Goal: Transaction & Acquisition: Obtain resource

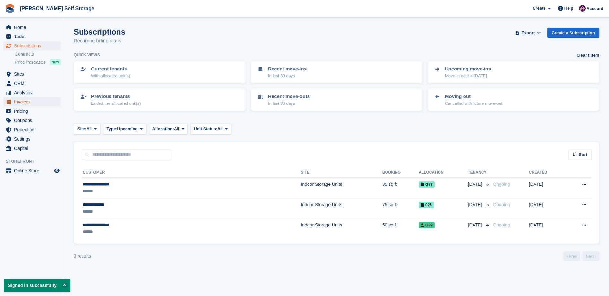
click at [22, 101] on span "Invoices" at bounding box center [33, 102] width 38 height 9
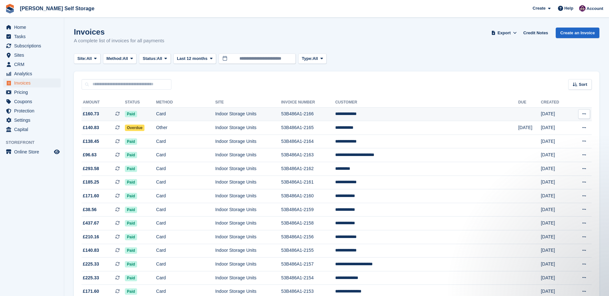
click at [583, 113] on icon at bounding box center [584, 114] width 4 height 4
click at [545, 129] on p "Download PDF" at bounding box center [559, 127] width 56 height 8
click at [539, 79] on div "Sort Sort by Date created Created (oldest first) Created (newest first)" at bounding box center [336, 81] width 525 height 18
click at [582, 139] on button at bounding box center [584, 142] width 12 height 10
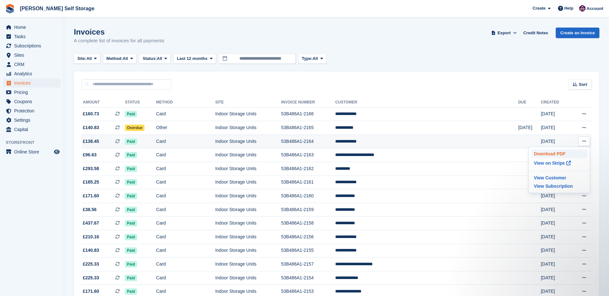
click at [547, 153] on p "Download PDF" at bounding box center [559, 154] width 56 height 8
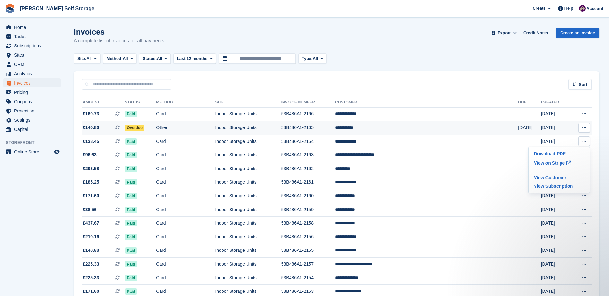
click at [585, 127] on icon at bounding box center [584, 128] width 4 height 4
click at [553, 139] on p "Download PDF" at bounding box center [559, 140] width 56 height 8
